Goal: Information Seeking & Learning: Learn about a topic

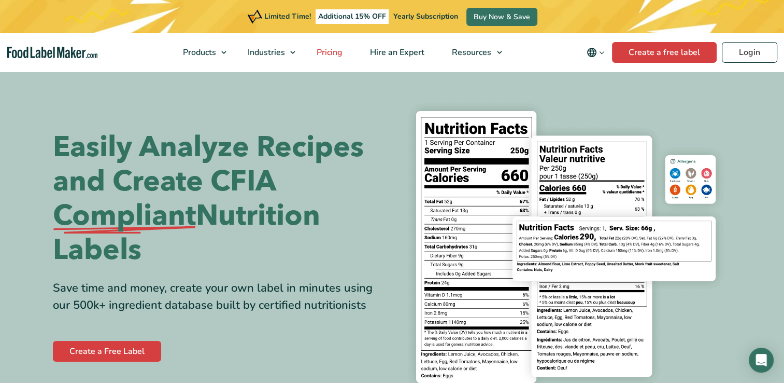
click at [333, 52] on span "Pricing" at bounding box center [329, 52] width 30 height 11
